Goal: Task Accomplishment & Management: Manage account settings

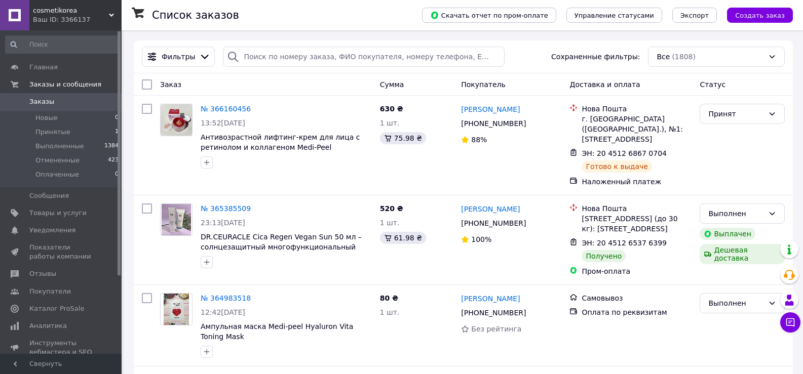
click at [57, 134] on span "Принятые" at bounding box center [52, 132] width 35 height 9
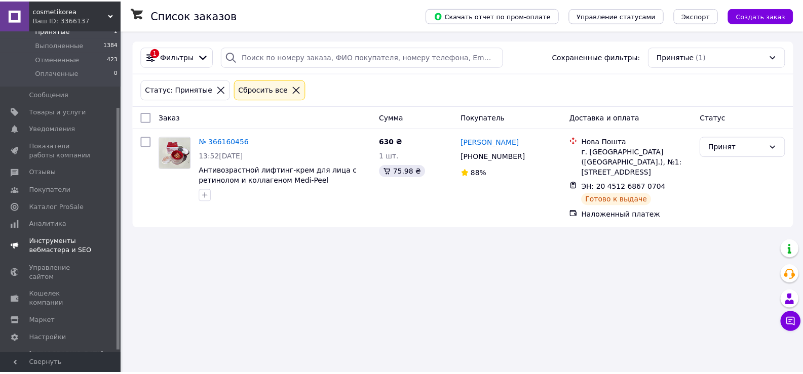
scroll to position [103, 0]
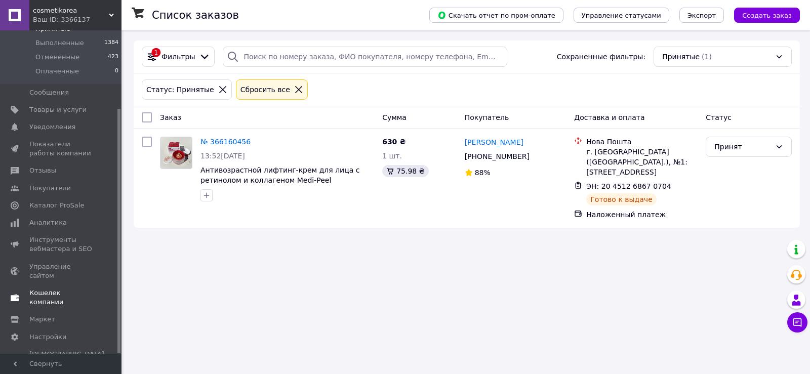
click at [55, 289] on span "Кошелек компании" at bounding box center [61, 298] width 64 height 18
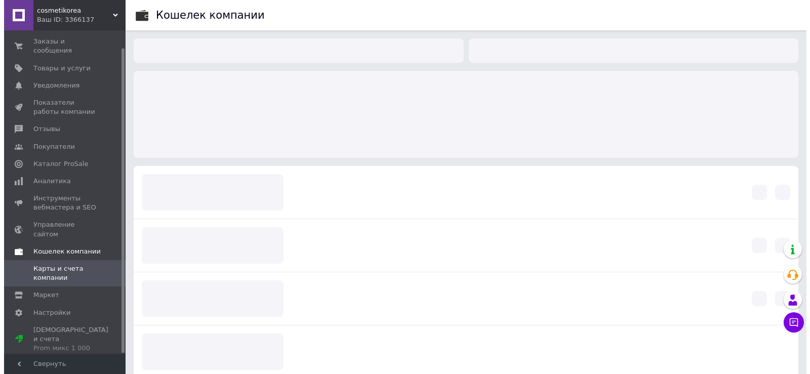
scroll to position [19, 0]
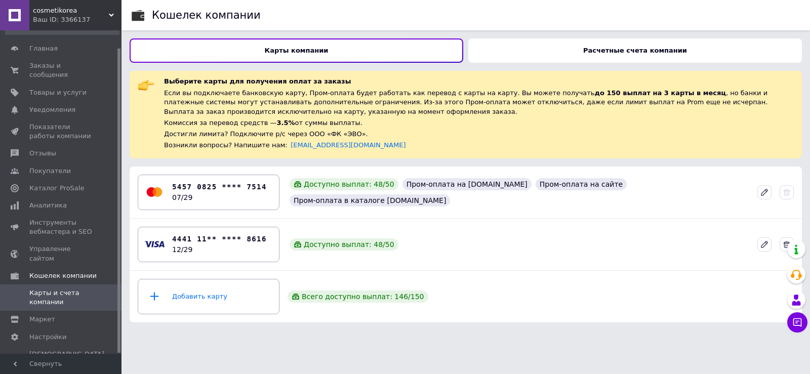
click at [605, 49] on b "Расчетные счета компании" at bounding box center [635, 51] width 104 height 8
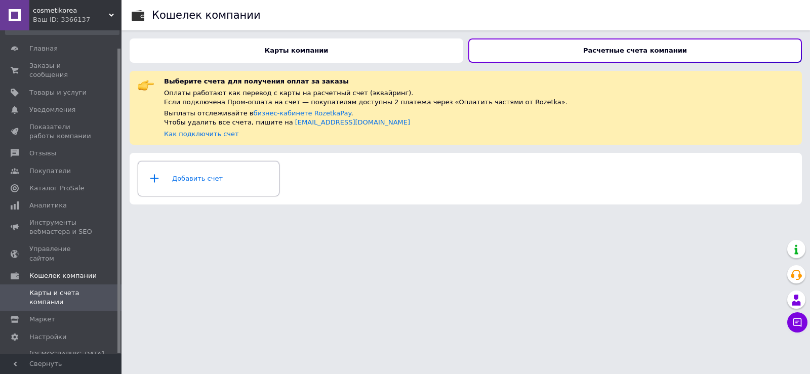
click at [225, 175] on div "Добавить счет" at bounding box center [208, 179] width 129 height 30
